Goal: Task Accomplishment & Management: Manage account settings

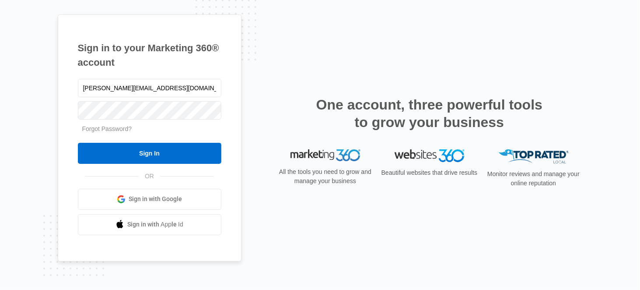
type input "[PERSON_NAME][EMAIL_ADDRESS][DOMAIN_NAME]"
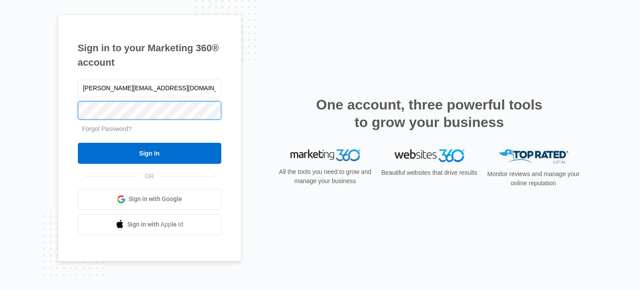
click at [78, 143] on input "Sign In" at bounding box center [150, 153] width 144 height 21
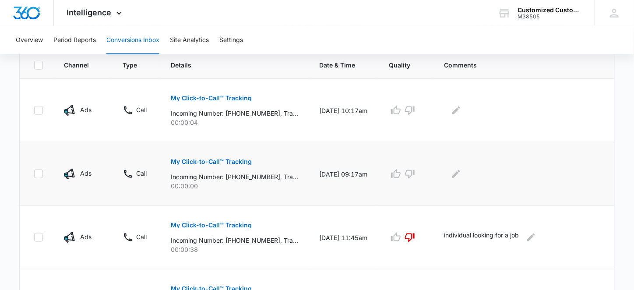
scroll to position [186, 0]
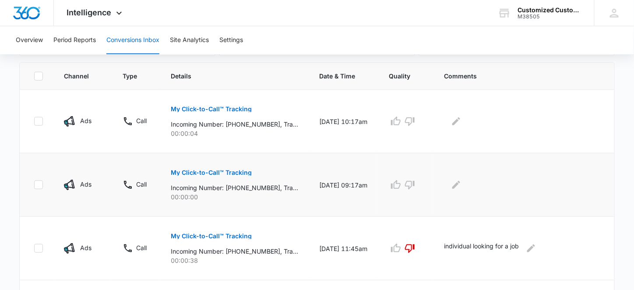
click at [423, 182] on div at bounding box center [406, 185] width 34 height 14
click at [410, 185] on icon "button" at bounding box center [410, 185] width 10 height 9
click at [457, 184] on icon "Edit Comments" at bounding box center [456, 184] width 11 height 11
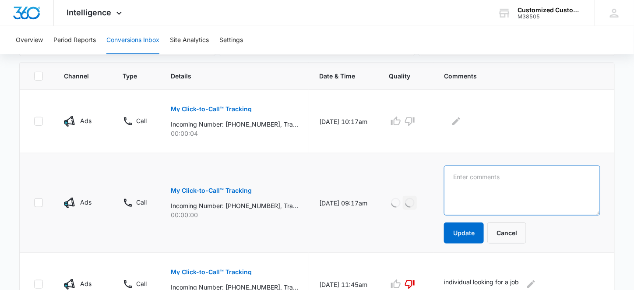
click at [459, 177] on textarea at bounding box center [522, 190] width 156 height 50
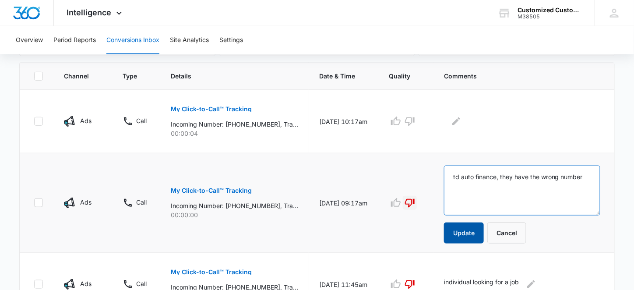
type textarea "td auto finance, they have the wrong number"
click at [455, 234] on button "Update" at bounding box center [464, 232] width 40 height 21
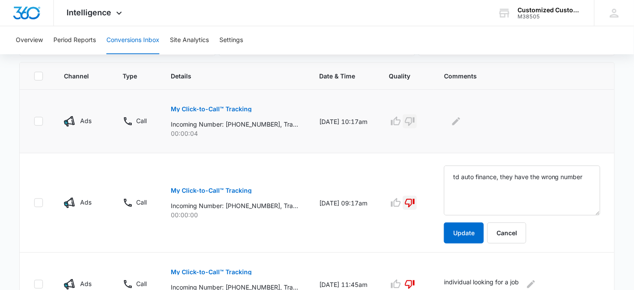
click at [415, 117] on icon "button" at bounding box center [409, 121] width 11 height 11
click at [459, 118] on icon "Edit Comments" at bounding box center [456, 121] width 11 height 11
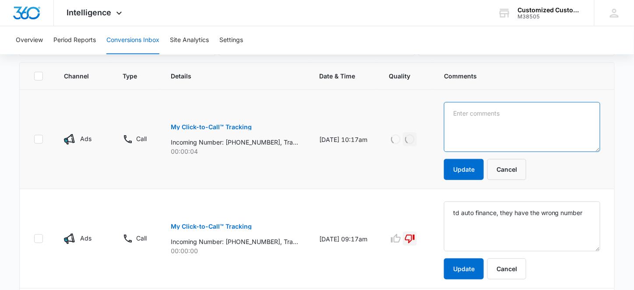
click at [460, 117] on textarea at bounding box center [522, 127] width 156 height 50
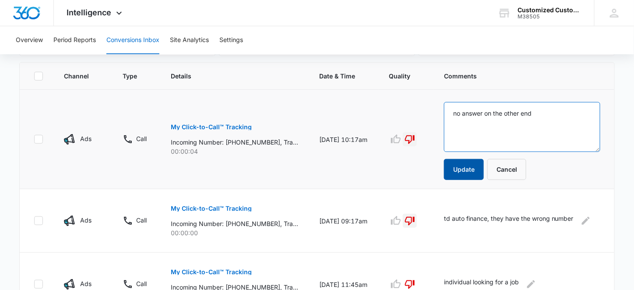
type textarea "no answer on the other end"
click at [471, 166] on button "Update" at bounding box center [464, 169] width 40 height 21
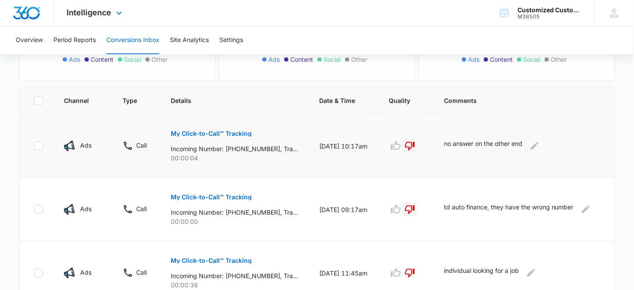
scroll to position [109, 0]
